Goal: Find specific page/section: Find specific page/section

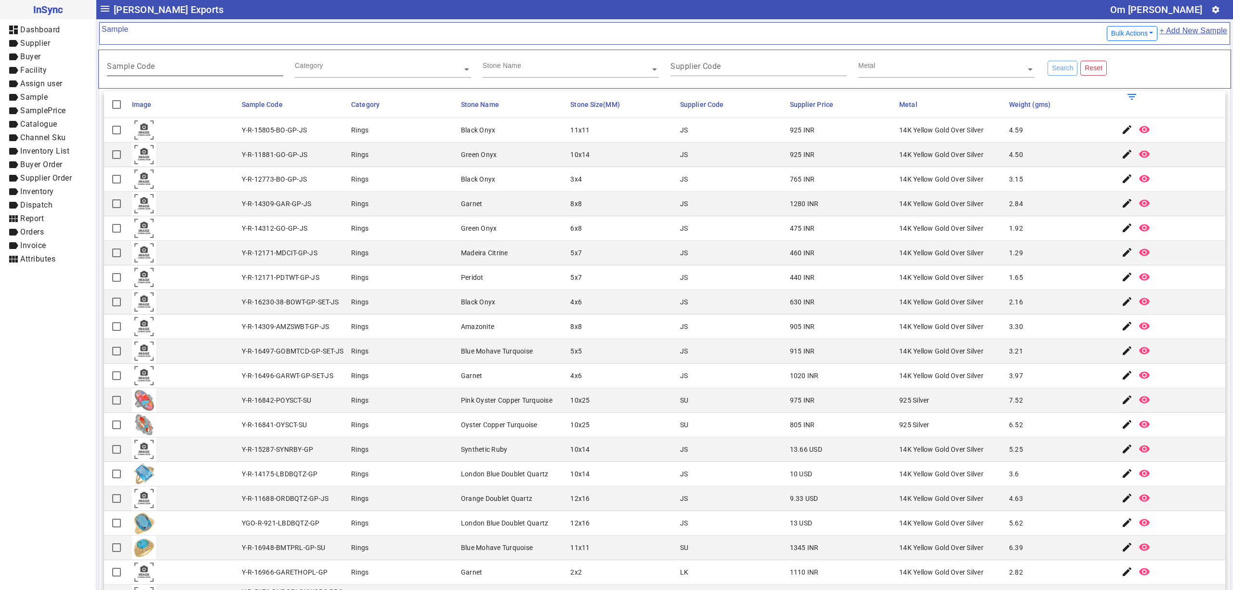
click at [172, 60] on div "Sample Code" at bounding box center [195, 64] width 176 height 24
paste input "**********"
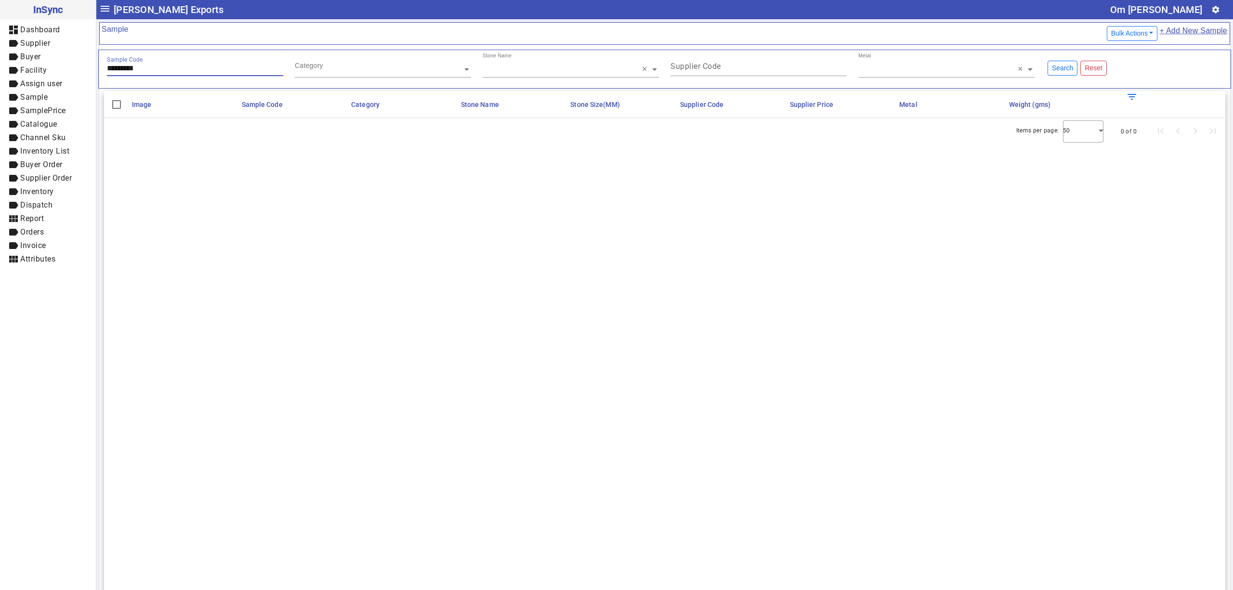
type input "*********"
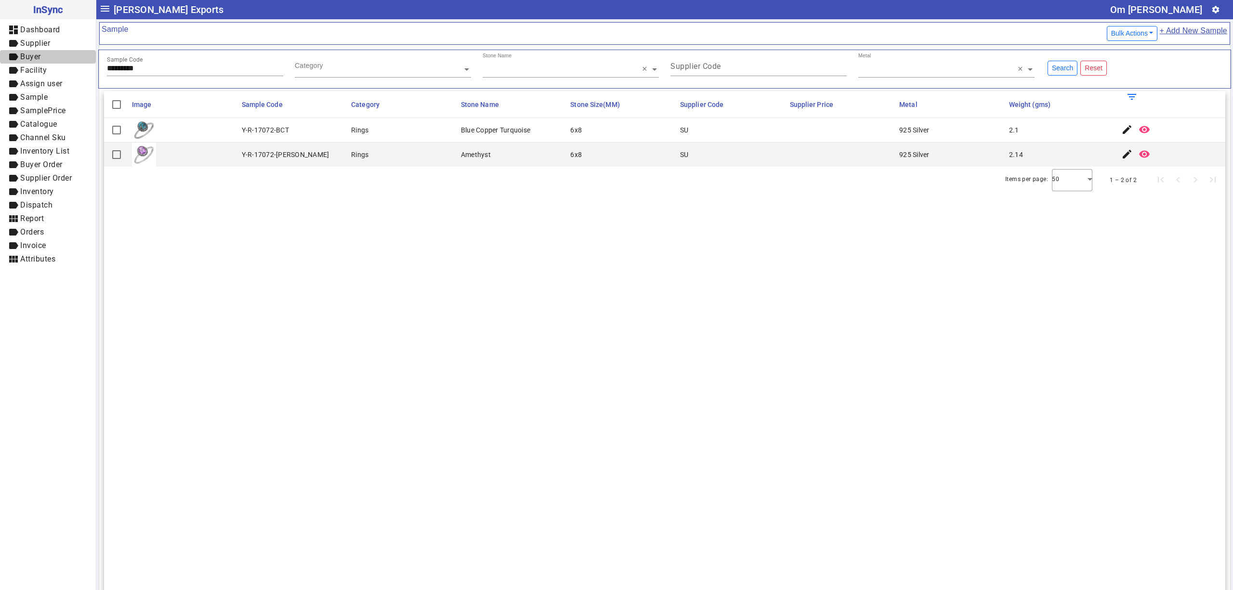
click at [43, 54] on span "label Buyer" at bounding box center [48, 57] width 80 height 12
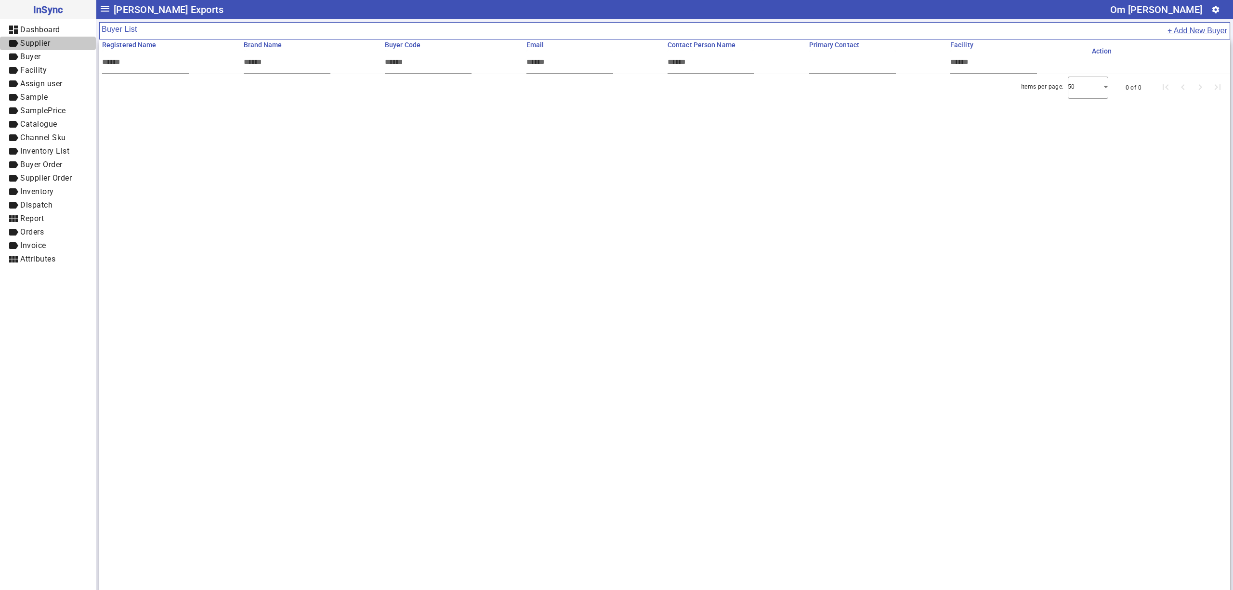
click at [43, 38] on span "label Supplier" at bounding box center [48, 44] width 80 height 12
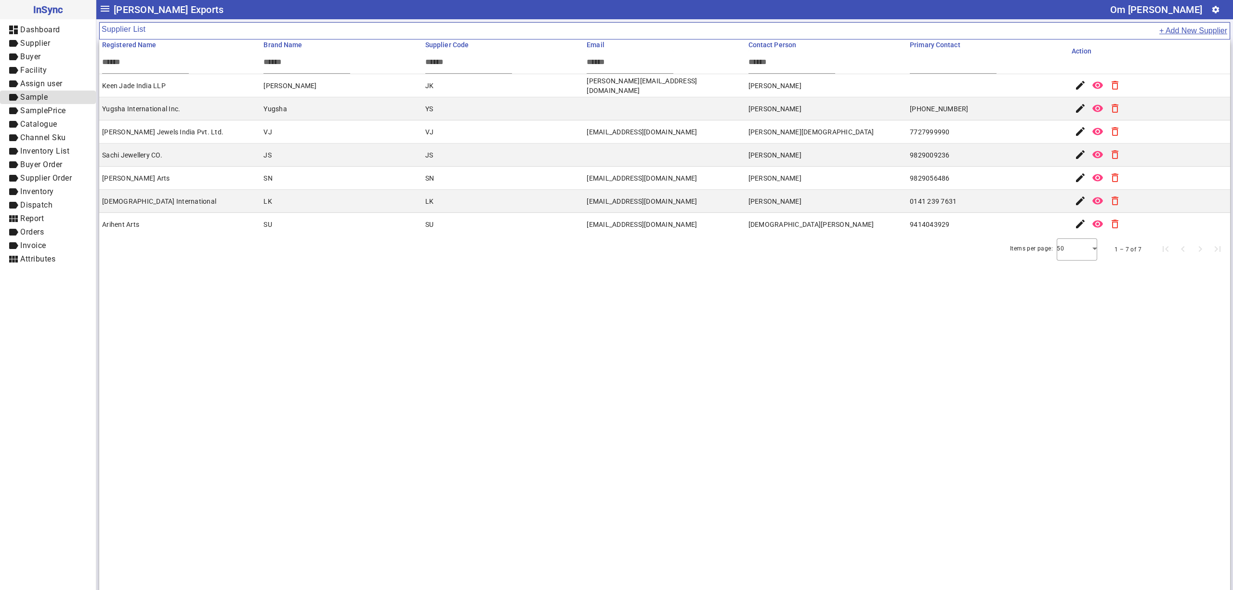
click at [48, 96] on span "Sample" at bounding box center [33, 96] width 27 height 9
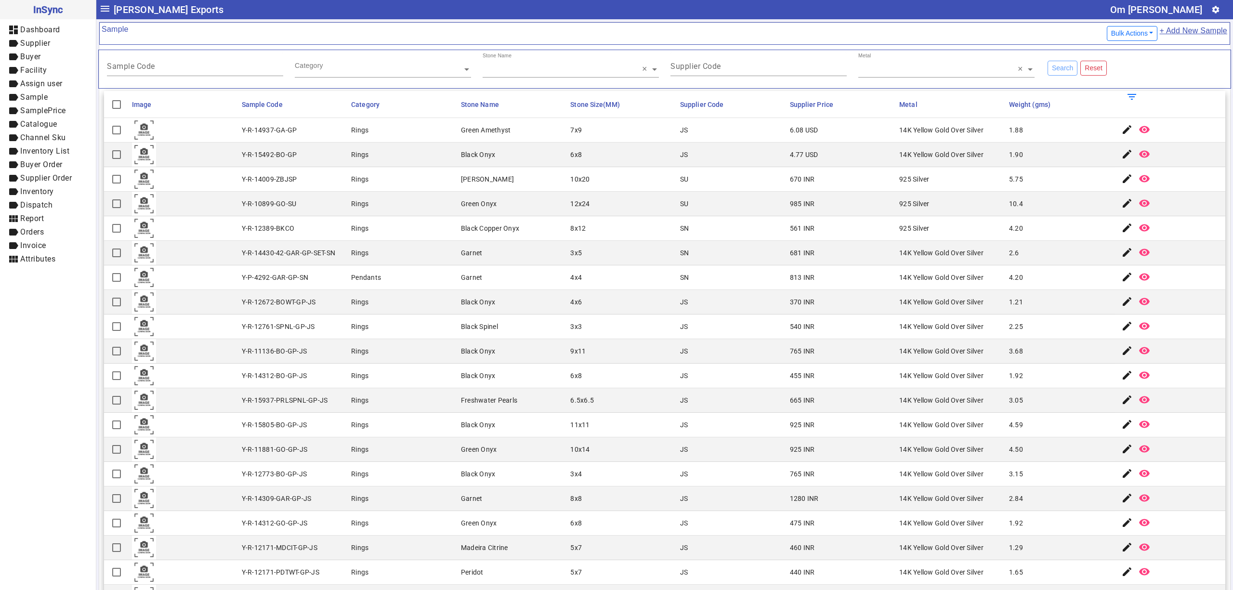
click at [428, 383] on mat-cell "Rings" at bounding box center [403, 376] width 110 height 25
click at [677, 364] on mat-cell "JS" at bounding box center [732, 351] width 110 height 25
click at [657, 361] on mat-cell "9x11" at bounding box center [622, 351] width 110 height 25
click at [270, 184] on div "Y-R-14009-ZBJSP" at bounding box center [269, 179] width 55 height 10
click at [304, 289] on mat-cell "Y-P-4292-GAR-GP-SN" at bounding box center [294, 277] width 110 height 25
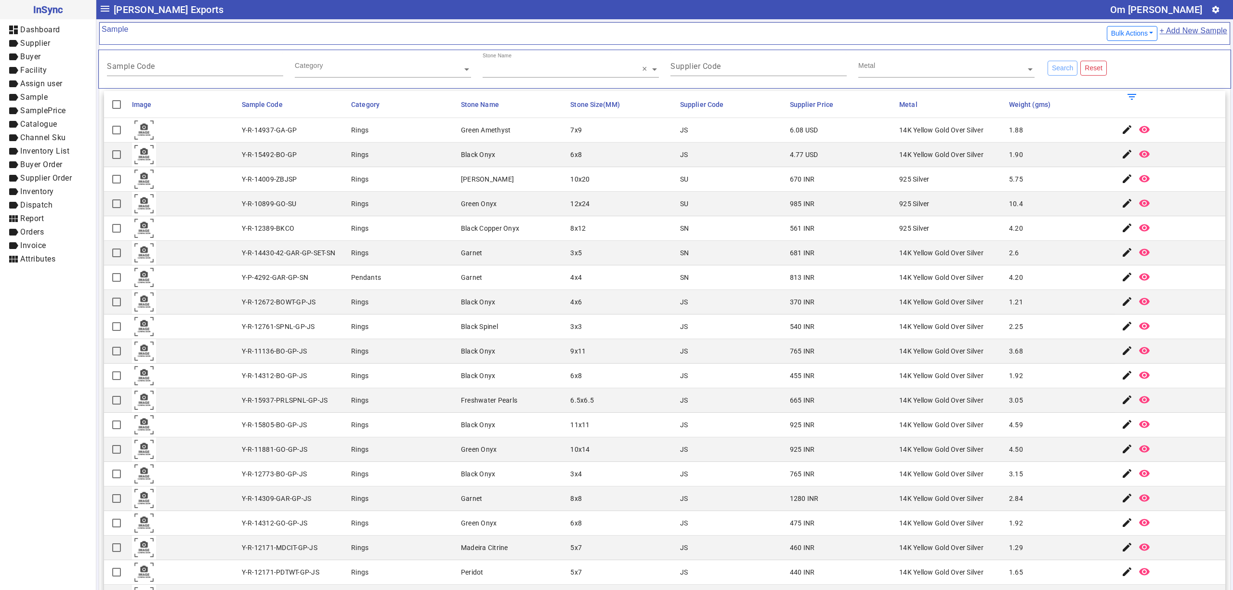
click at [375, 185] on mat-cell "Rings" at bounding box center [403, 179] width 110 height 25
click at [681, 234] on mat-cell "SN" at bounding box center [732, 228] width 110 height 25
click at [590, 314] on mat-cell "4x6" at bounding box center [622, 302] width 110 height 25
drag, startPoint x: 229, startPoint y: 117, endPoint x: 405, endPoint y: 339, distance: 283.3
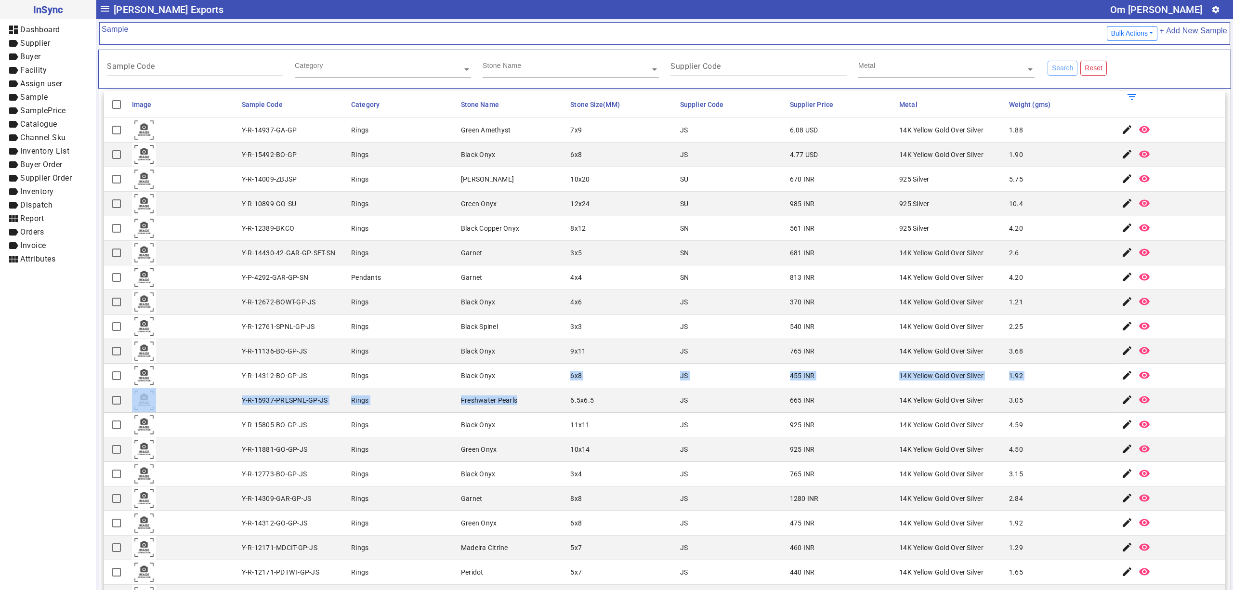
click at [386, 284] on mat-cell "Pendants" at bounding box center [403, 277] width 110 height 25
click at [567, 306] on mat-cell "4x6" at bounding box center [622, 302] width 110 height 25
